Goal: Check status

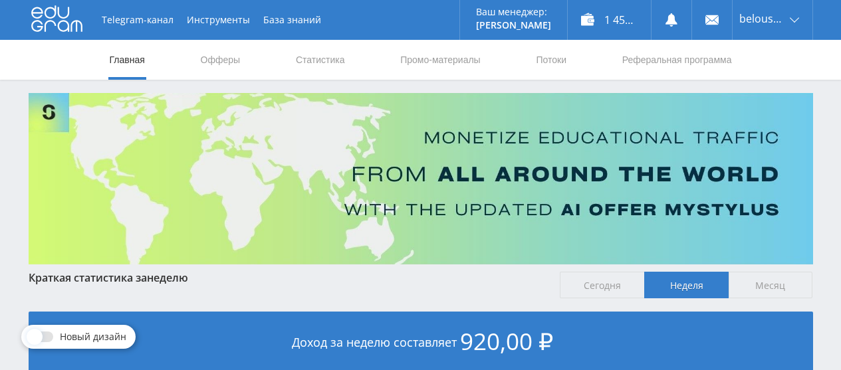
click at [320, 63] on link "Статистика" at bounding box center [320, 60] width 52 height 40
